Goal: Information Seeking & Learning: Find specific fact

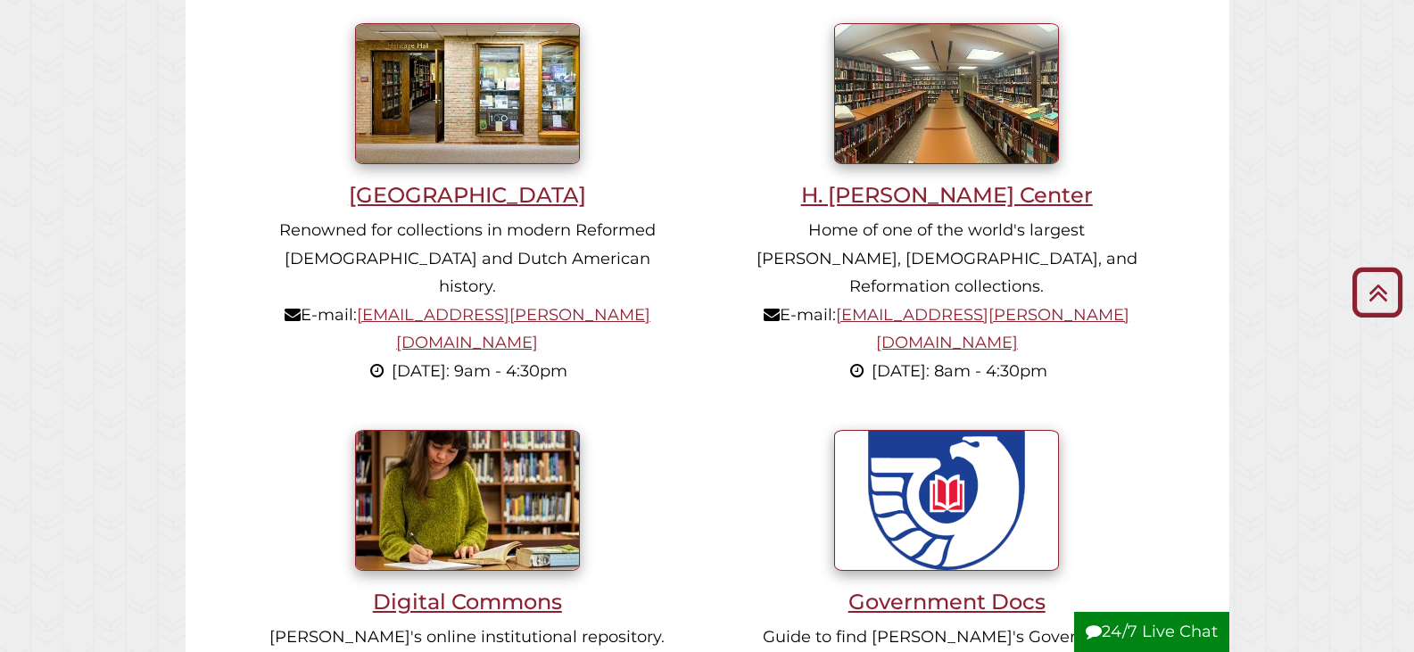
scroll to position [1874, 0]
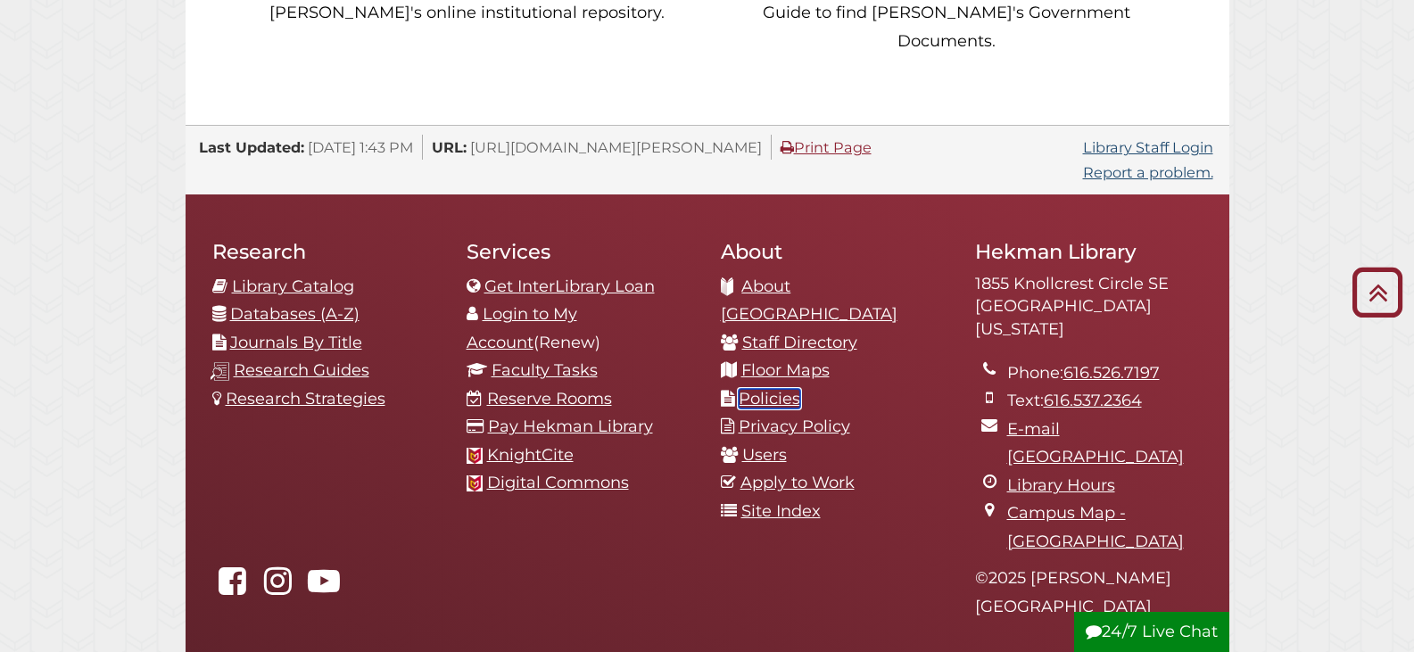
click at [755, 389] on link "Policies" at bounding box center [770, 399] width 62 height 20
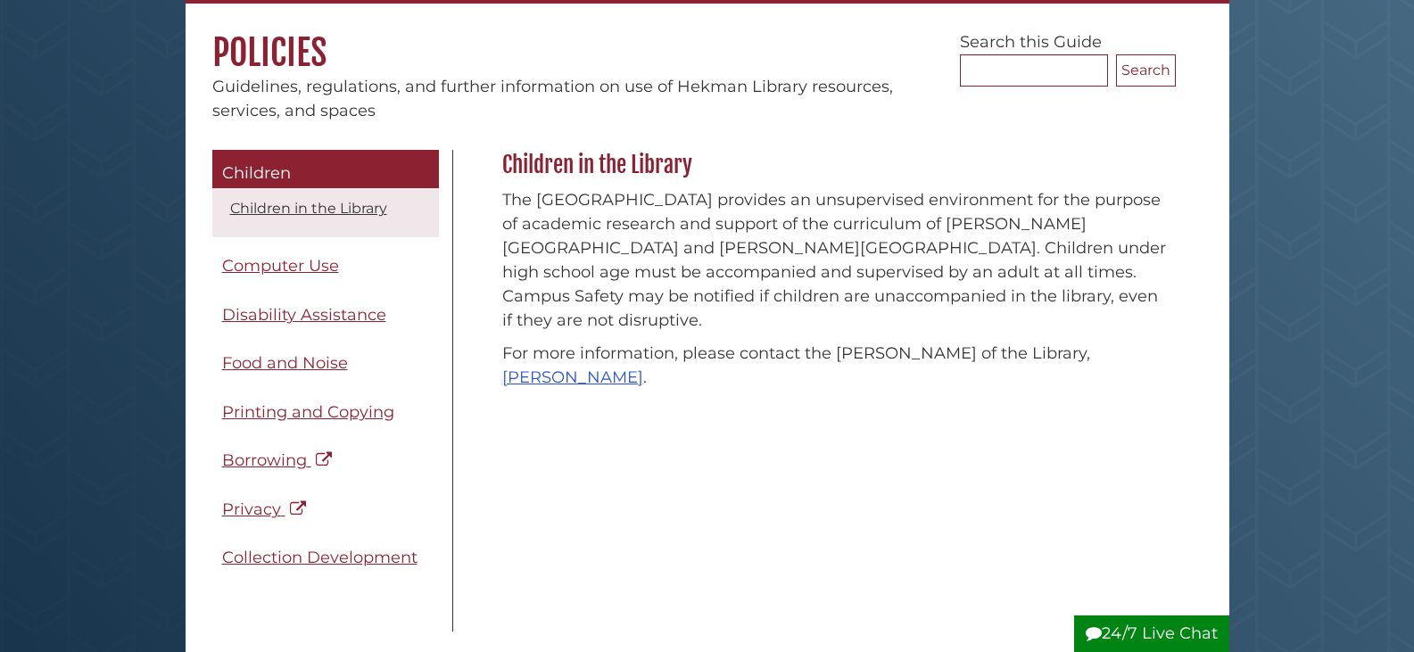
scroll to position [178, 0]
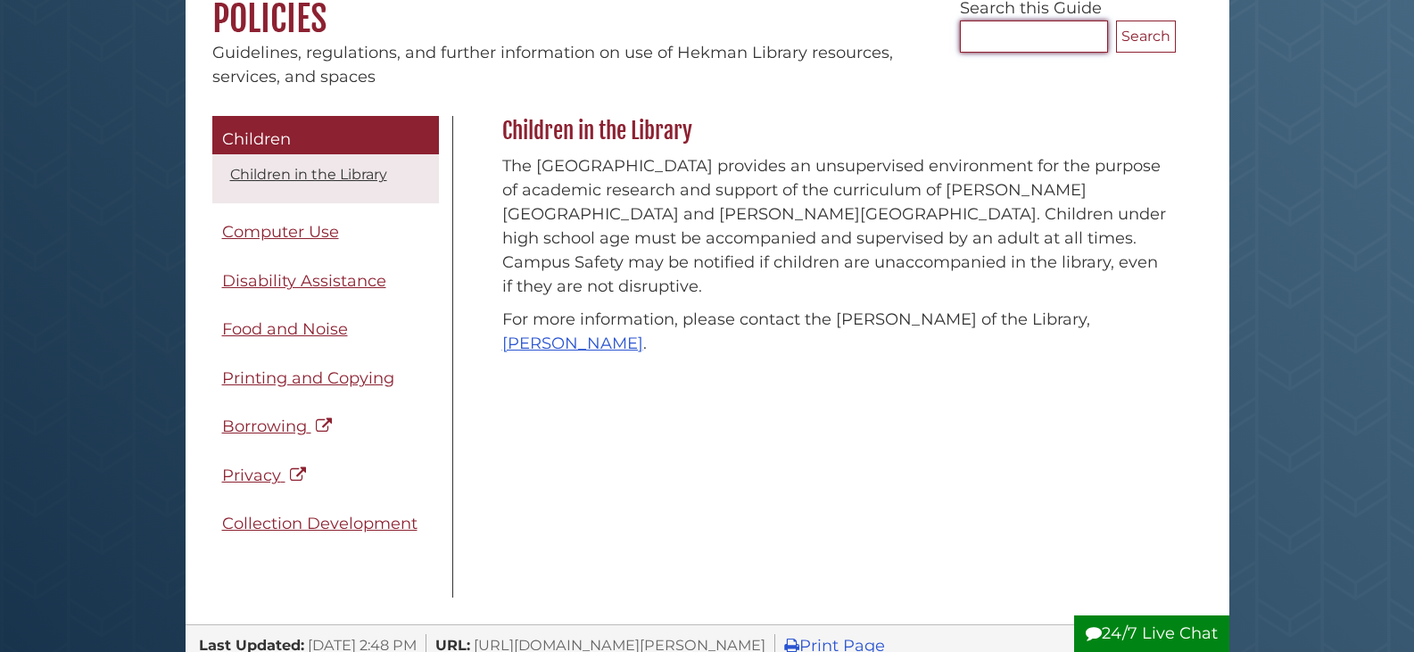
click at [1035, 44] on input "Search..." at bounding box center [1034, 37] width 148 height 32
type input "******"
click at [1116, 21] on button "Search" at bounding box center [1146, 37] width 60 height 32
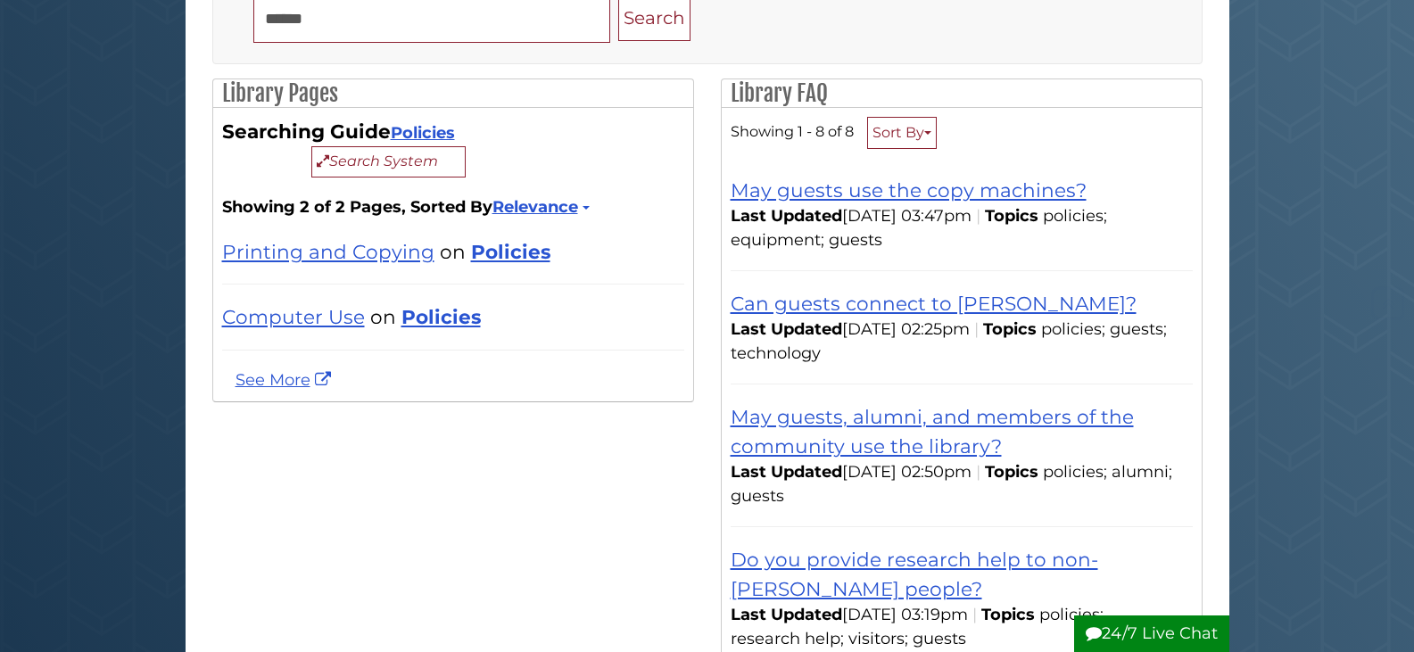
scroll to position [268, 0]
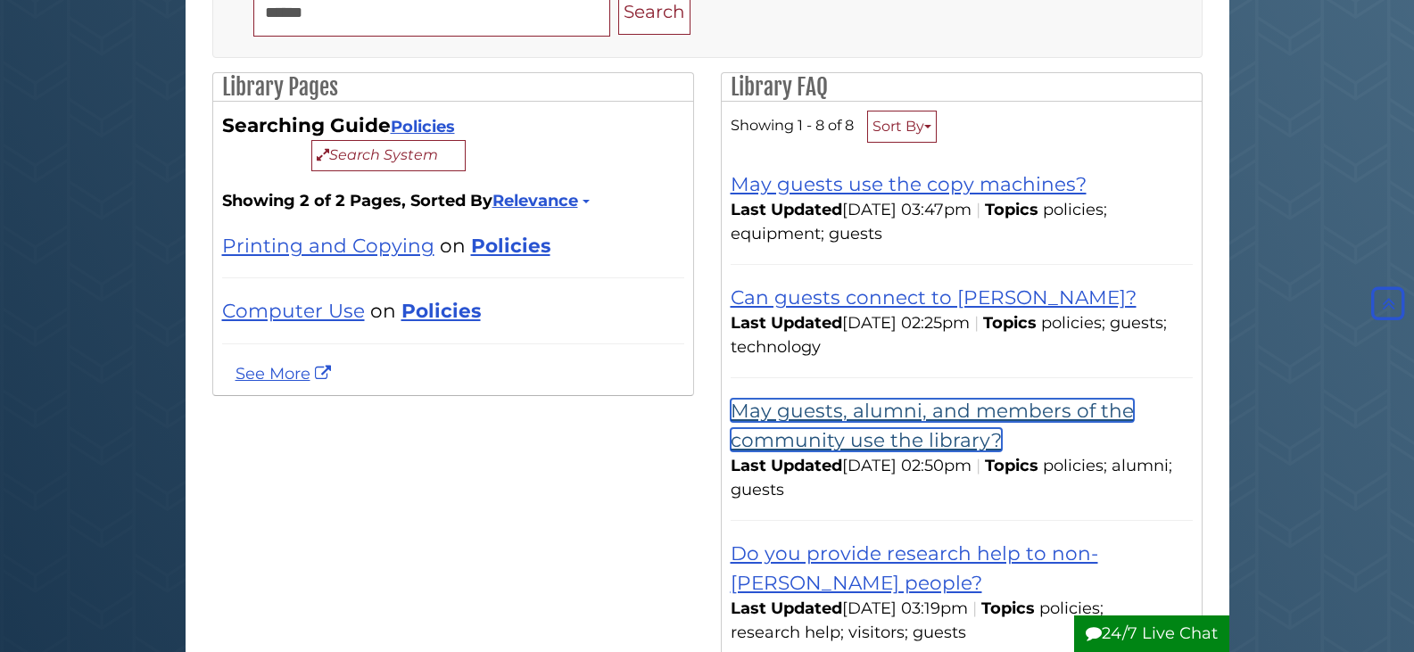
click at [897, 413] on link "May guests, alumni, and members of the community use the library?" at bounding box center [932, 425] width 403 height 52
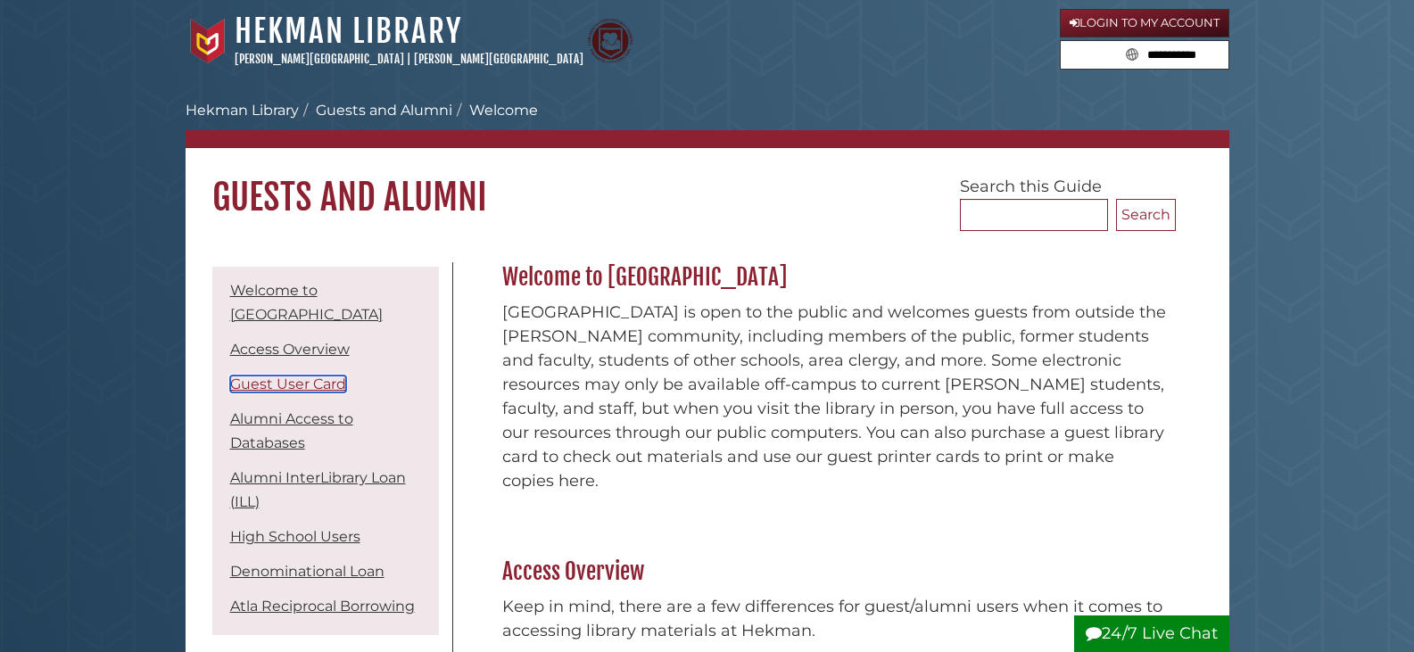
click at [244, 377] on link "Guest User Card" at bounding box center [288, 384] width 116 height 17
